Goal: Transaction & Acquisition: Purchase product/service

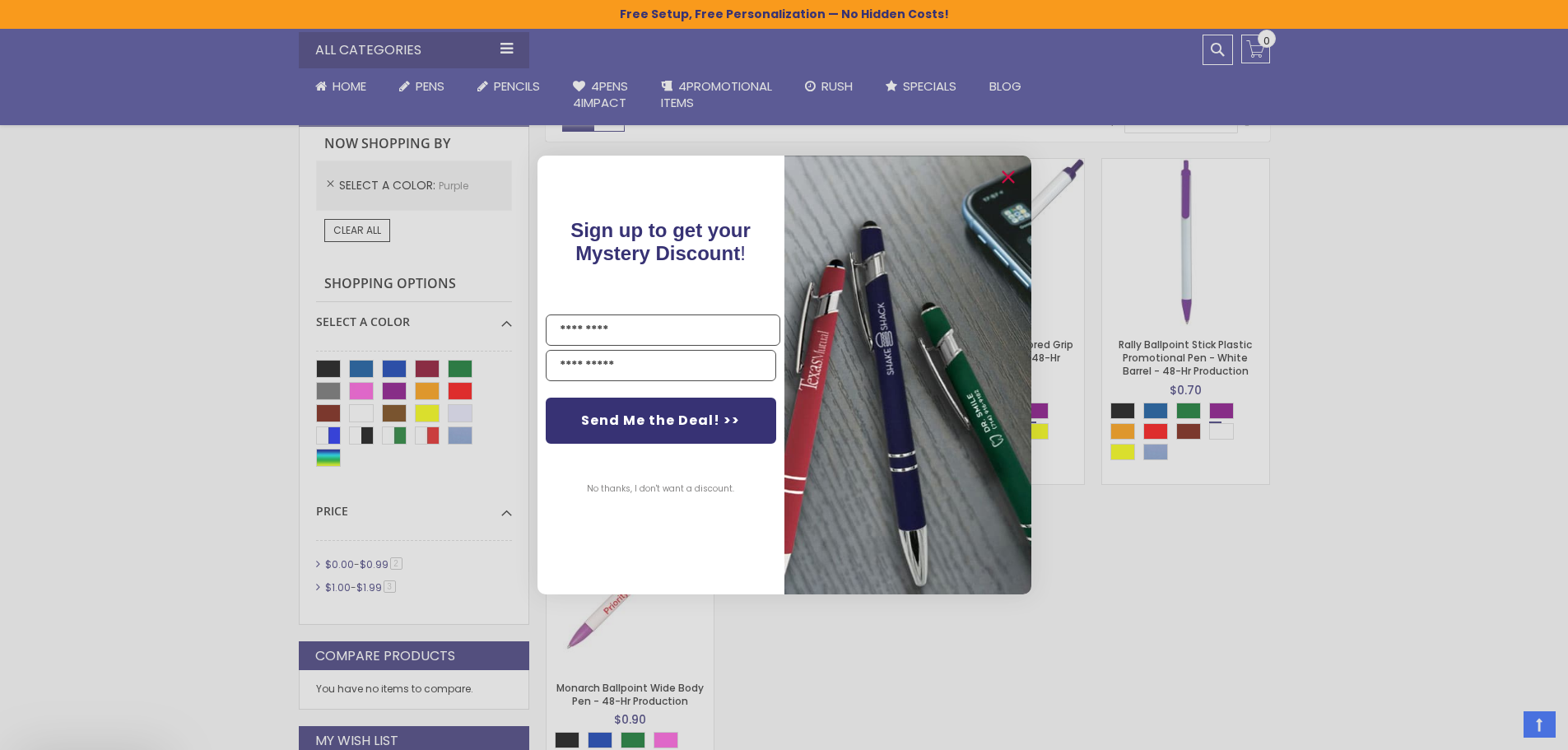
scroll to position [523, 0]
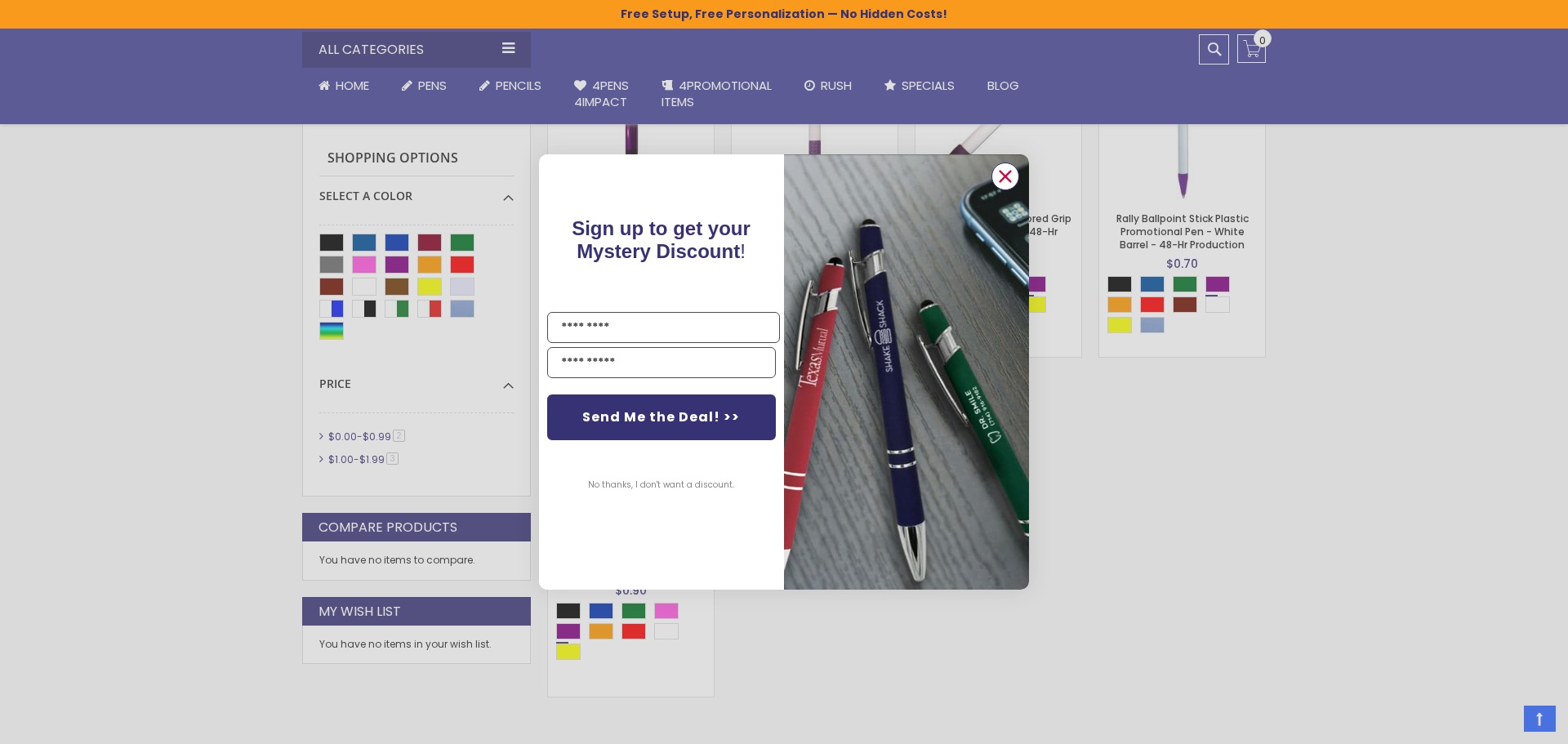
click at [1006, 176] on icon "Close dialog" at bounding box center [1007, 176] width 11 height 11
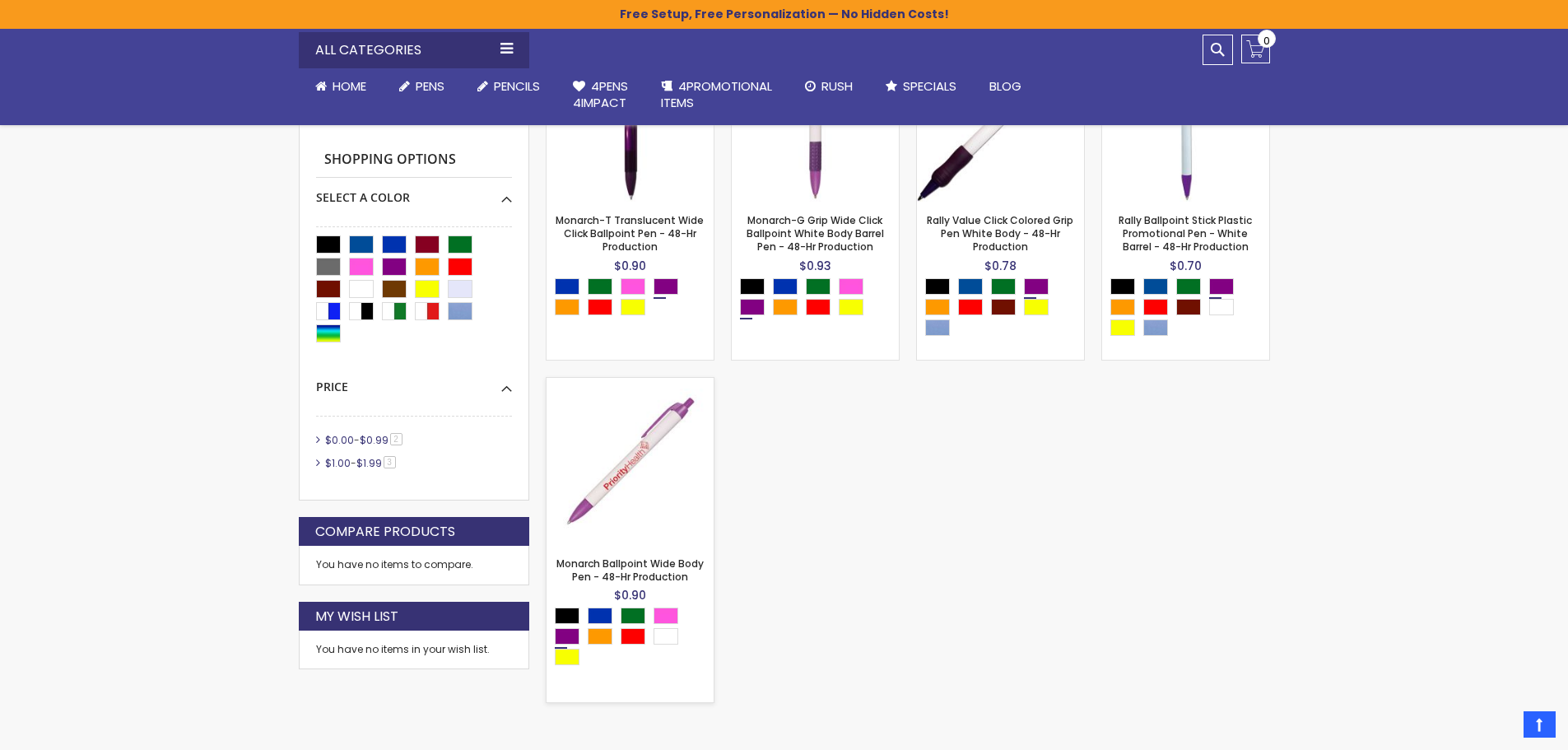
click at [610, 469] on img at bounding box center [630, 461] width 167 height 167
